Goal: Register for event/course

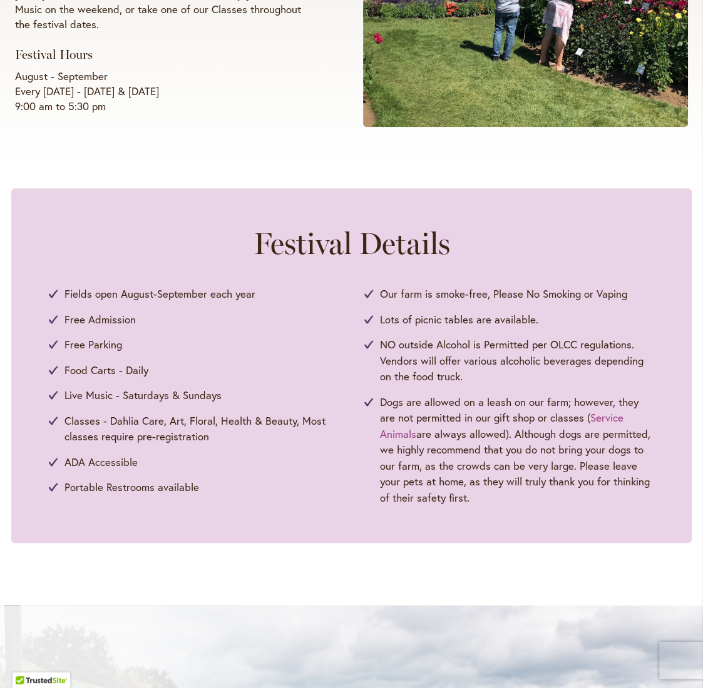
scroll to position [500, 0]
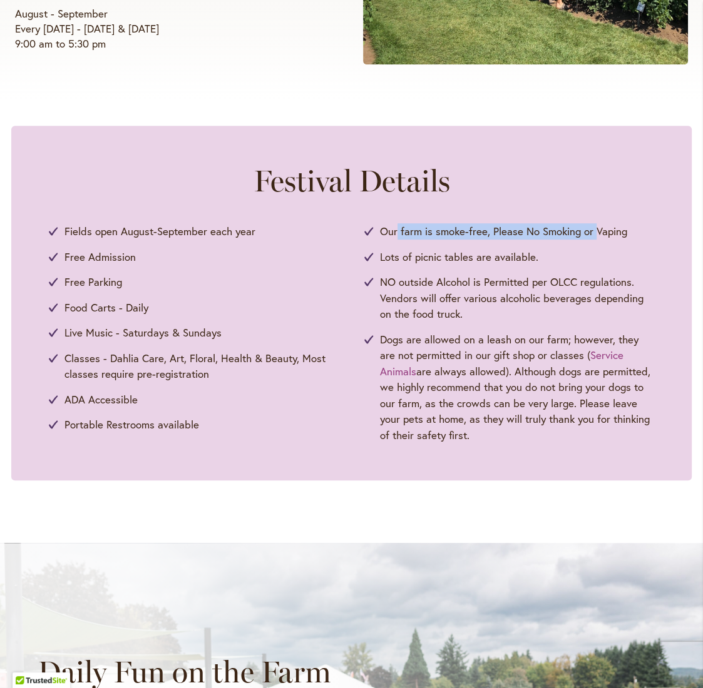
drag, startPoint x: 395, startPoint y: 231, endPoint x: 593, endPoint y: 226, distance: 198.4
click at [593, 226] on span "Our farm is smoke-free, Please No Smoking or Vaping" at bounding box center [503, 231] width 247 height 16
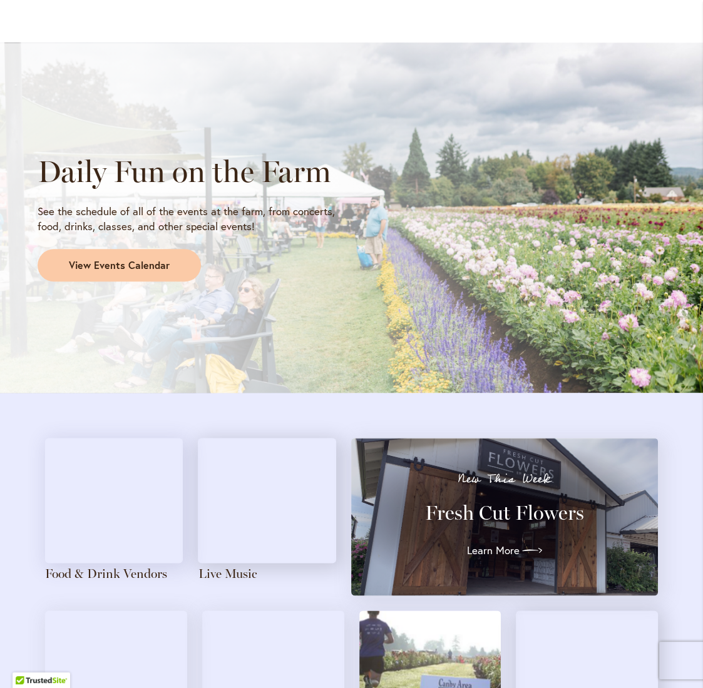
scroll to position [876, 0]
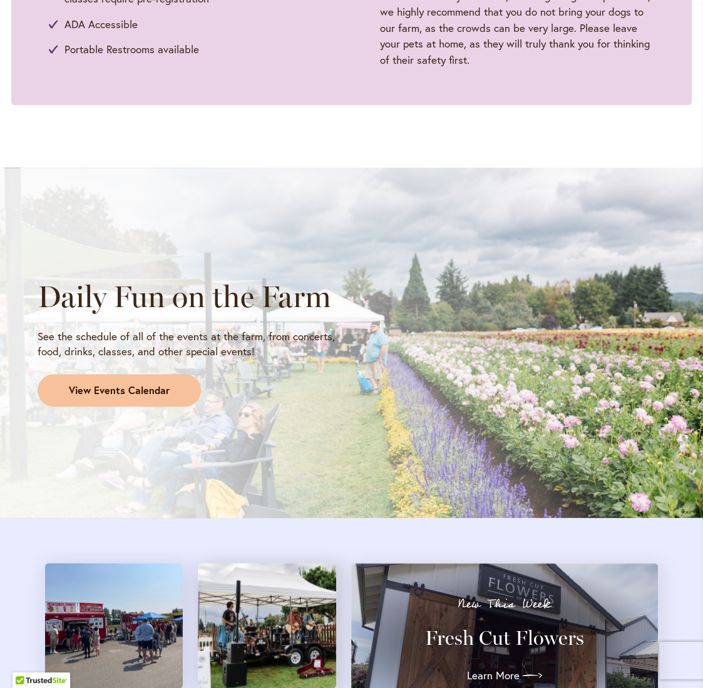
click at [132, 388] on span "View Events Calendar" at bounding box center [119, 391] width 101 height 14
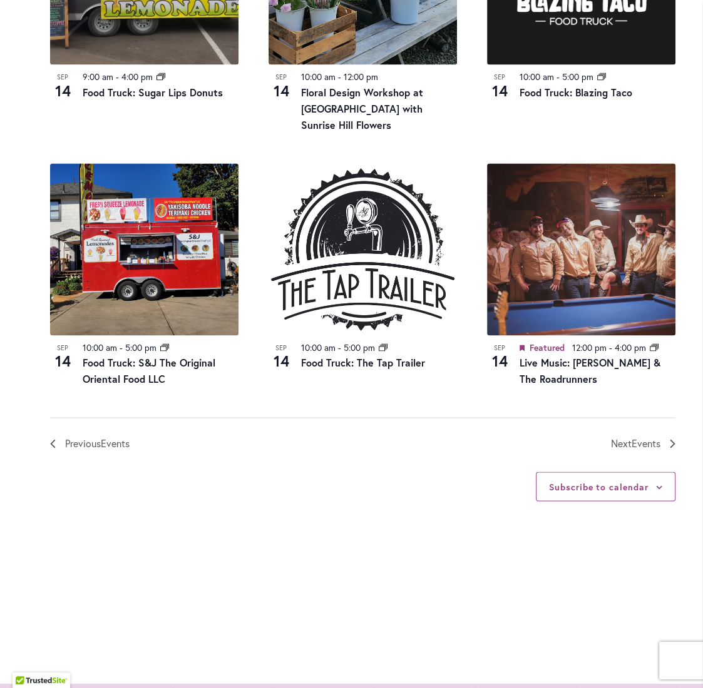
scroll to position [1671, 0]
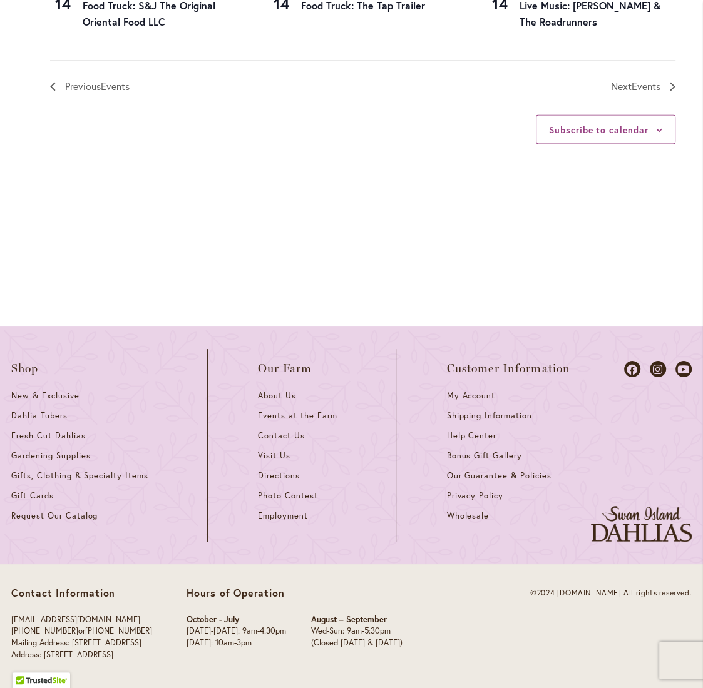
drag, startPoint x: 174, startPoint y: 654, endPoint x: -16, endPoint y: 651, distance: 189.6
click at [0, 651] on html "Skip to Accessibility Information The store will not work correctly in the case…" at bounding box center [351, 344] width 703 height 688
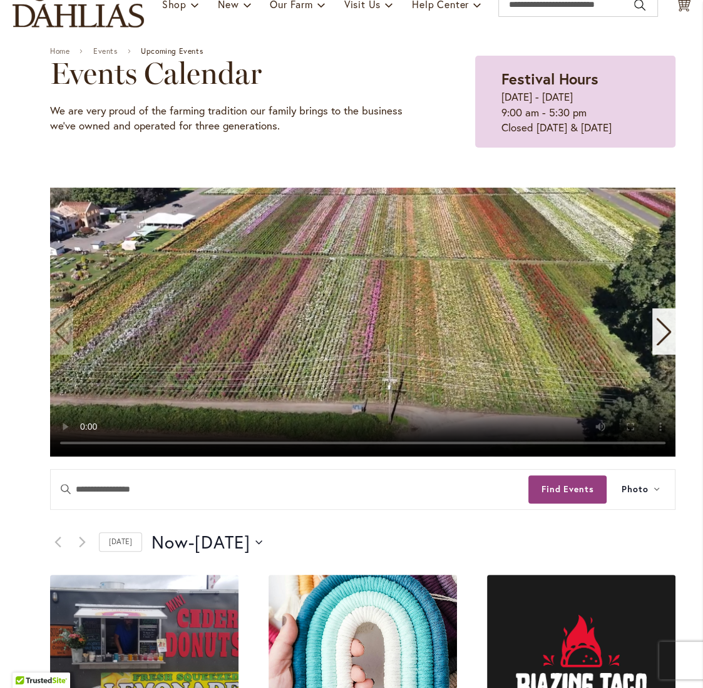
scroll to position [0, 0]
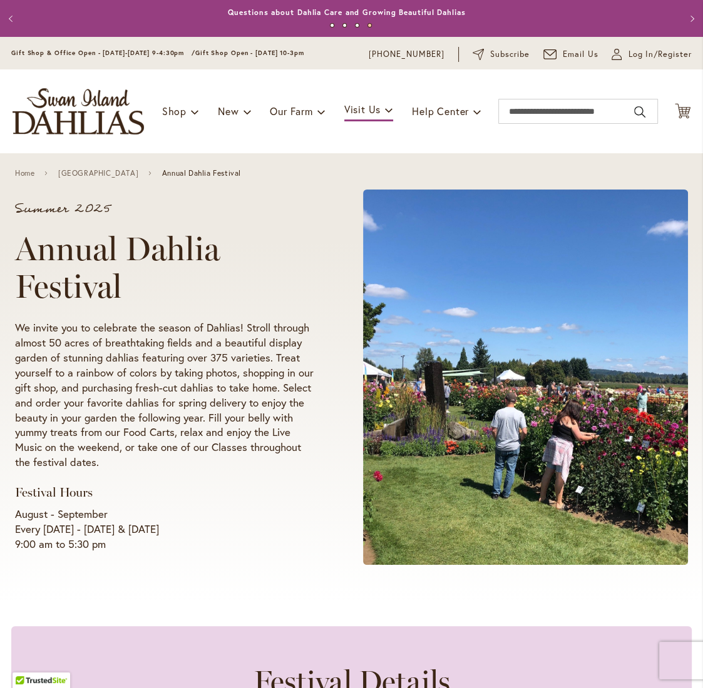
click at [176, 366] on p "We invite you to celebrate the season of Dahlias! Stroll through almost 50 acre…" at bounding box center [165, 395] width 300 height 150
